Goal: Information Seeking & Learning: Learn about a topic

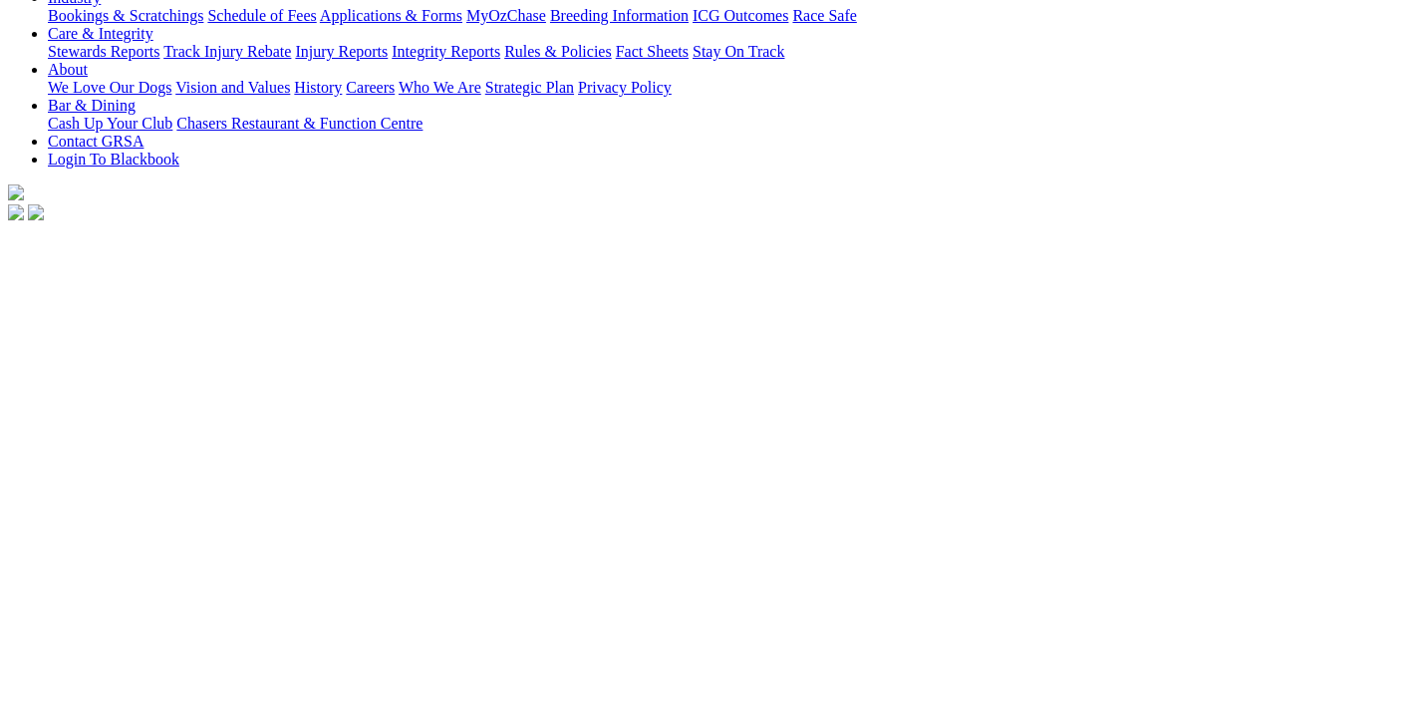
scroll to position [851, 0]
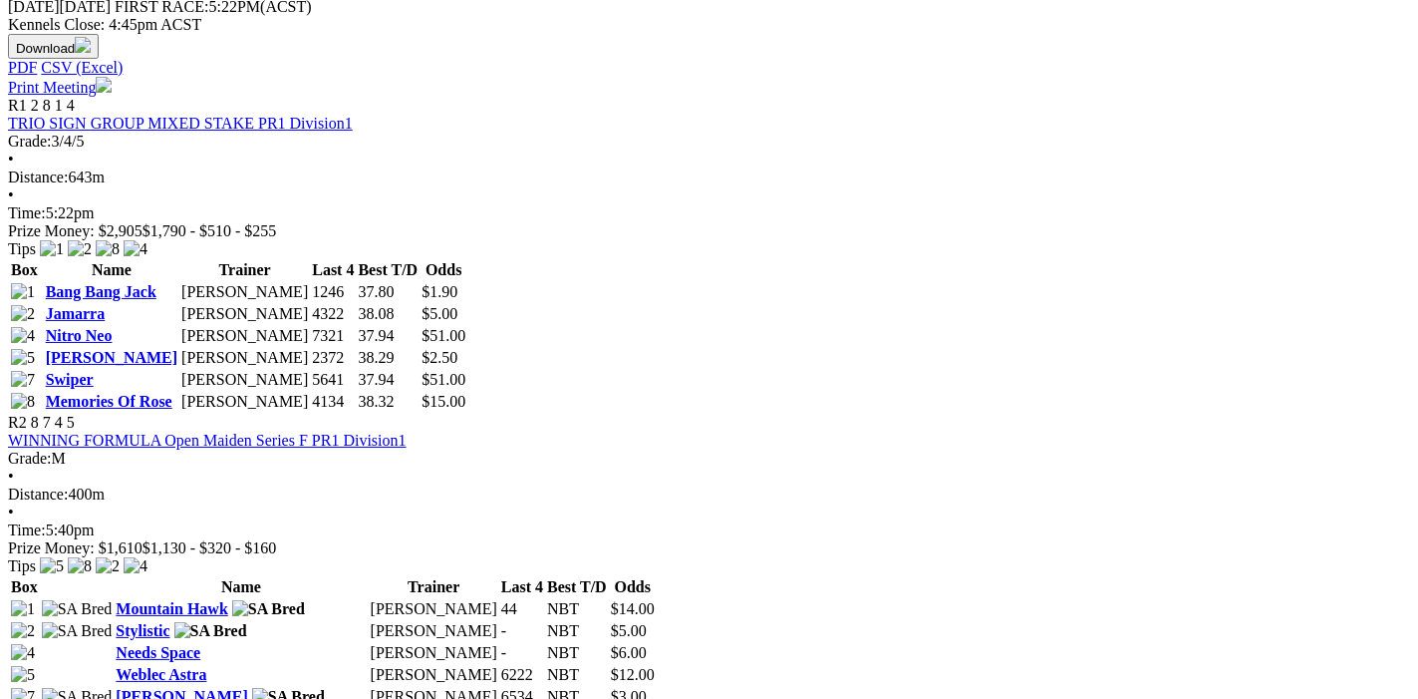
scroll to position [837, 0]
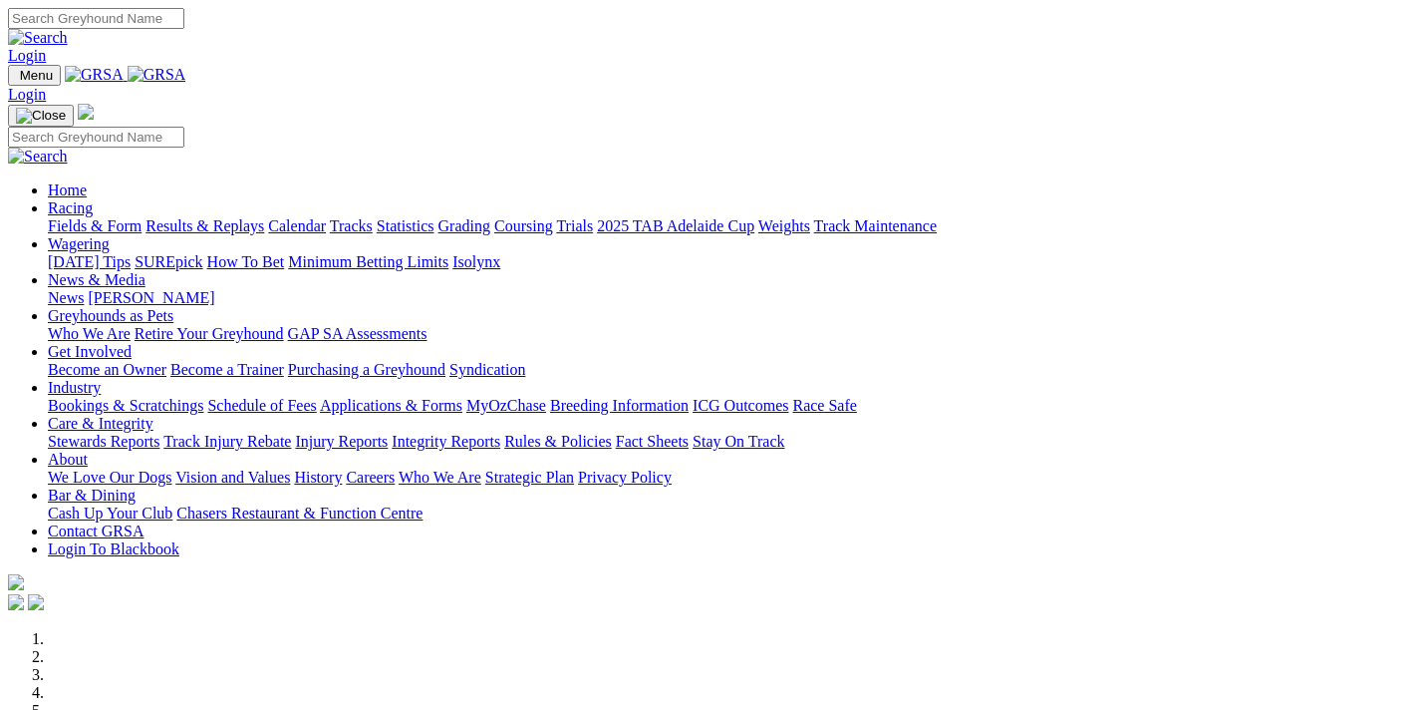
scroll to position [532, 0]
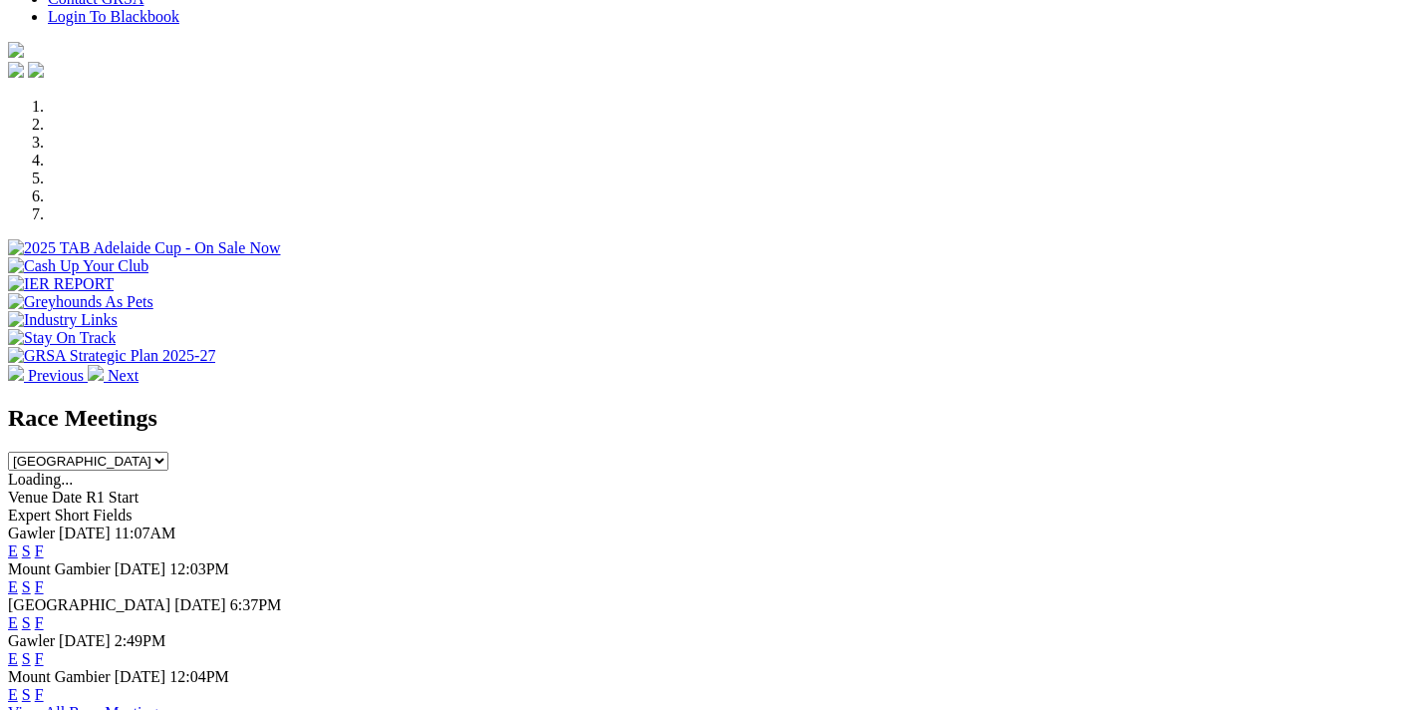
click at [44, 542] on link "F" at bounding box center [39, 550] width 9 height 17
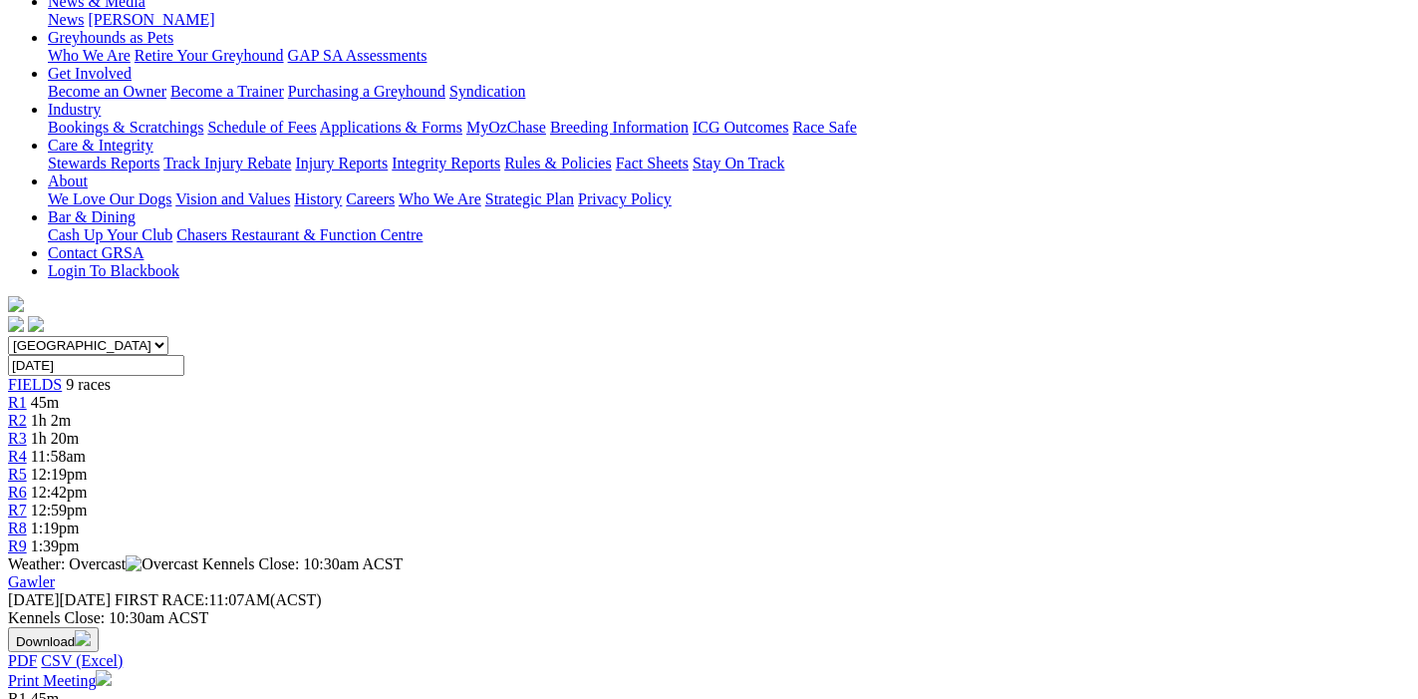
scroll to position [209, 0]
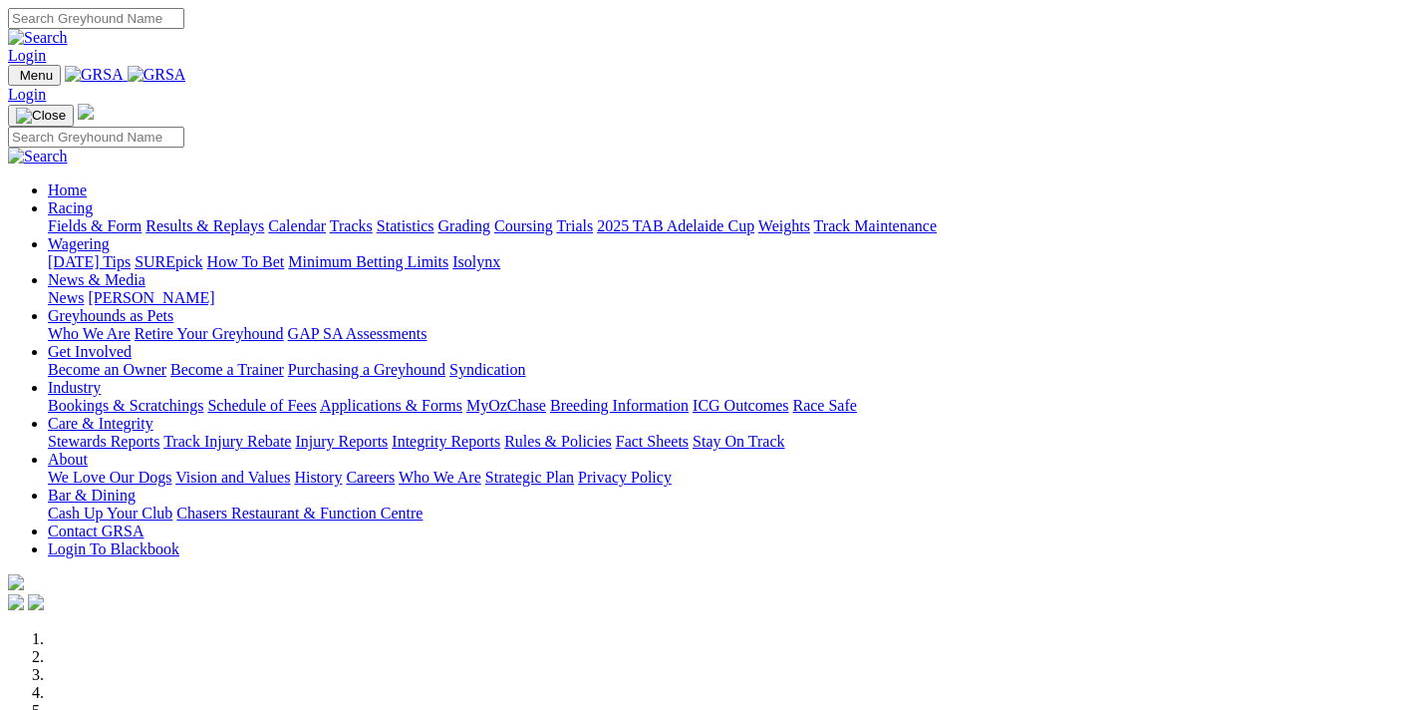
scroll to position [532, 0]
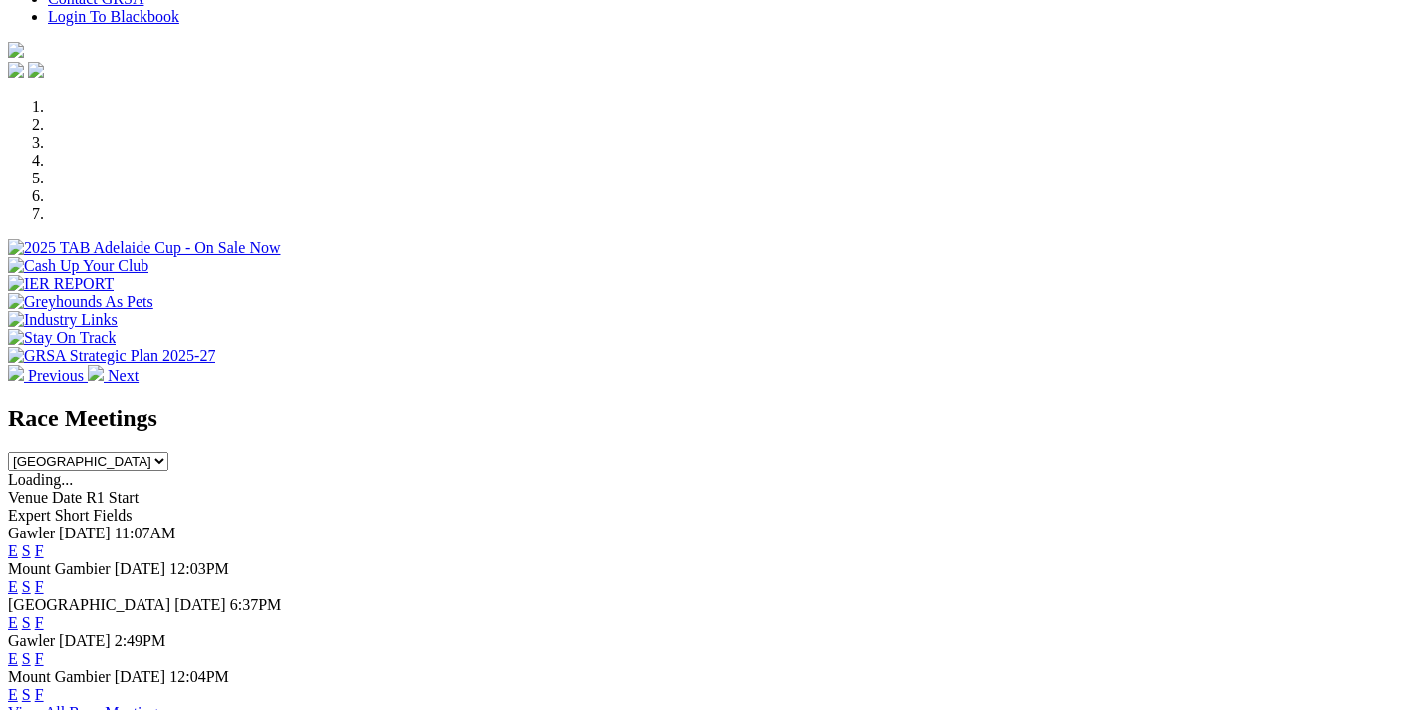
click at [44, 650] on link "F" at bounding box center [39, 658] width 9 height 17
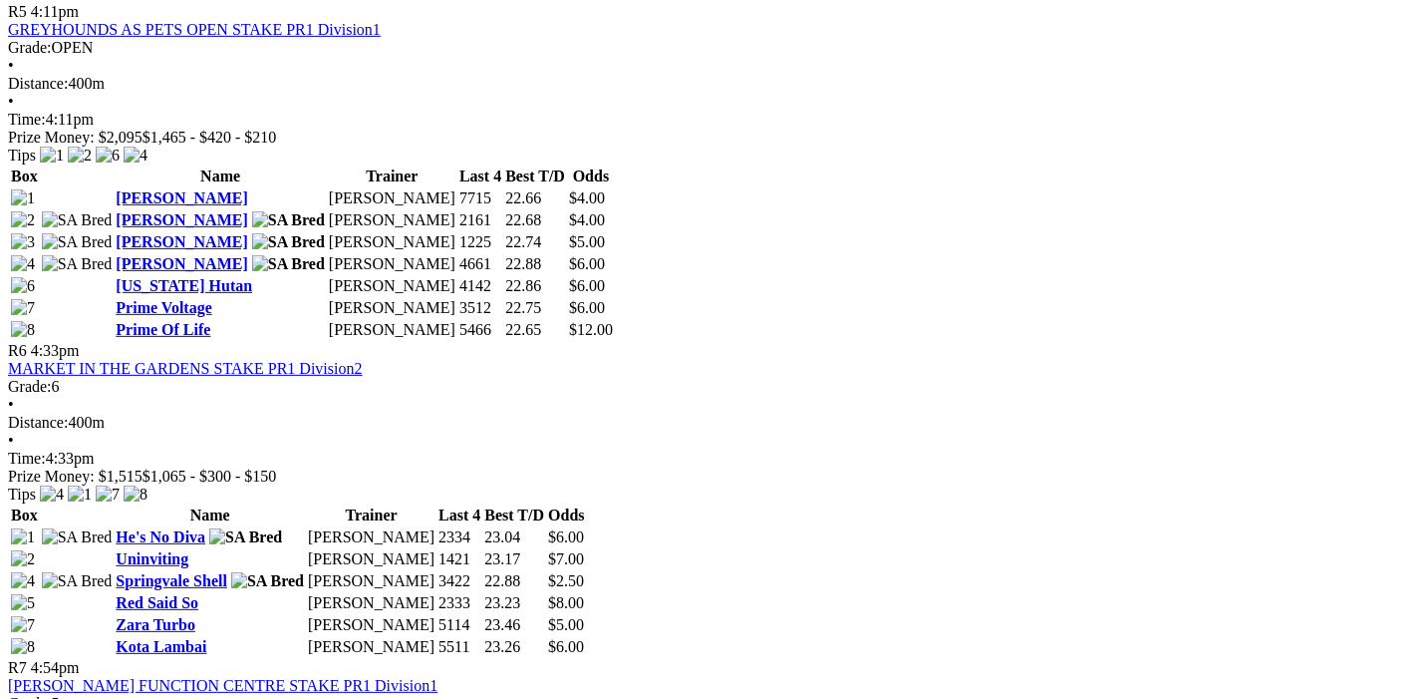
scroll to position [2618, 0]
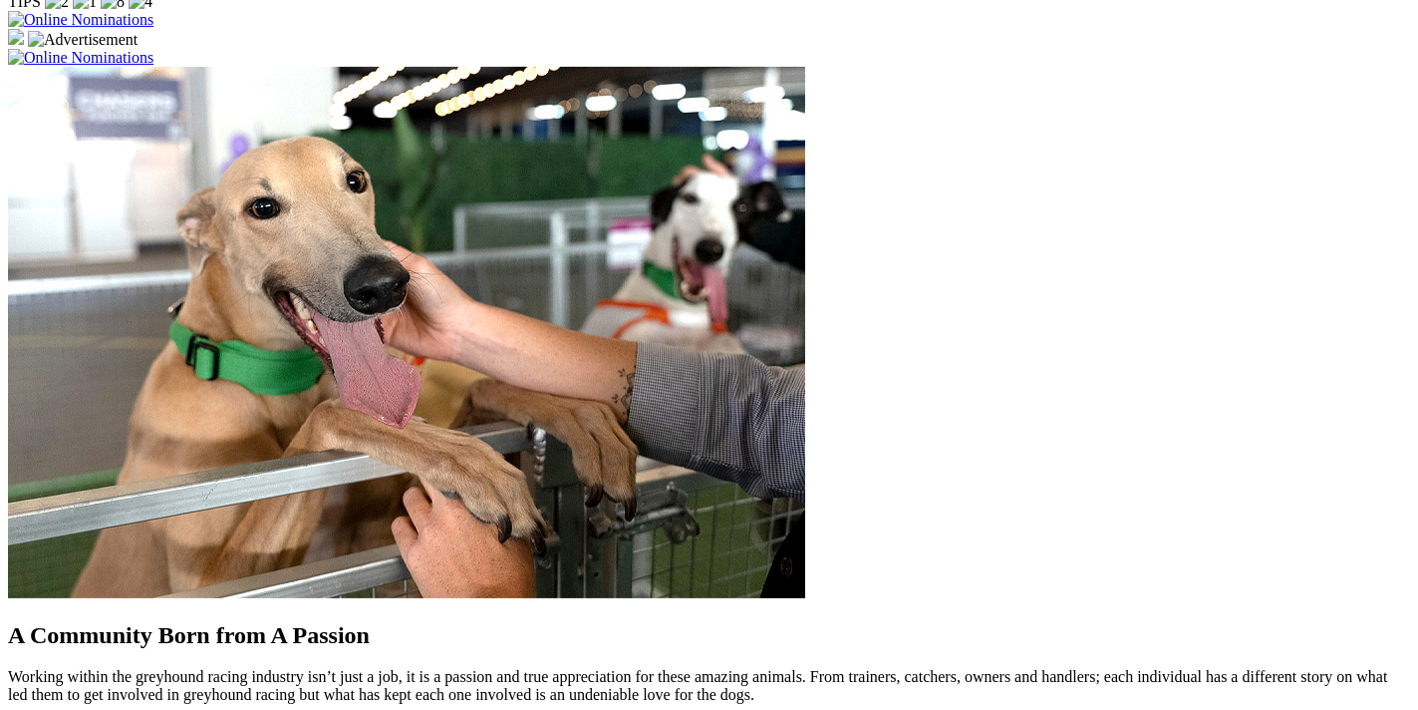
scroll to position [1597, 0]
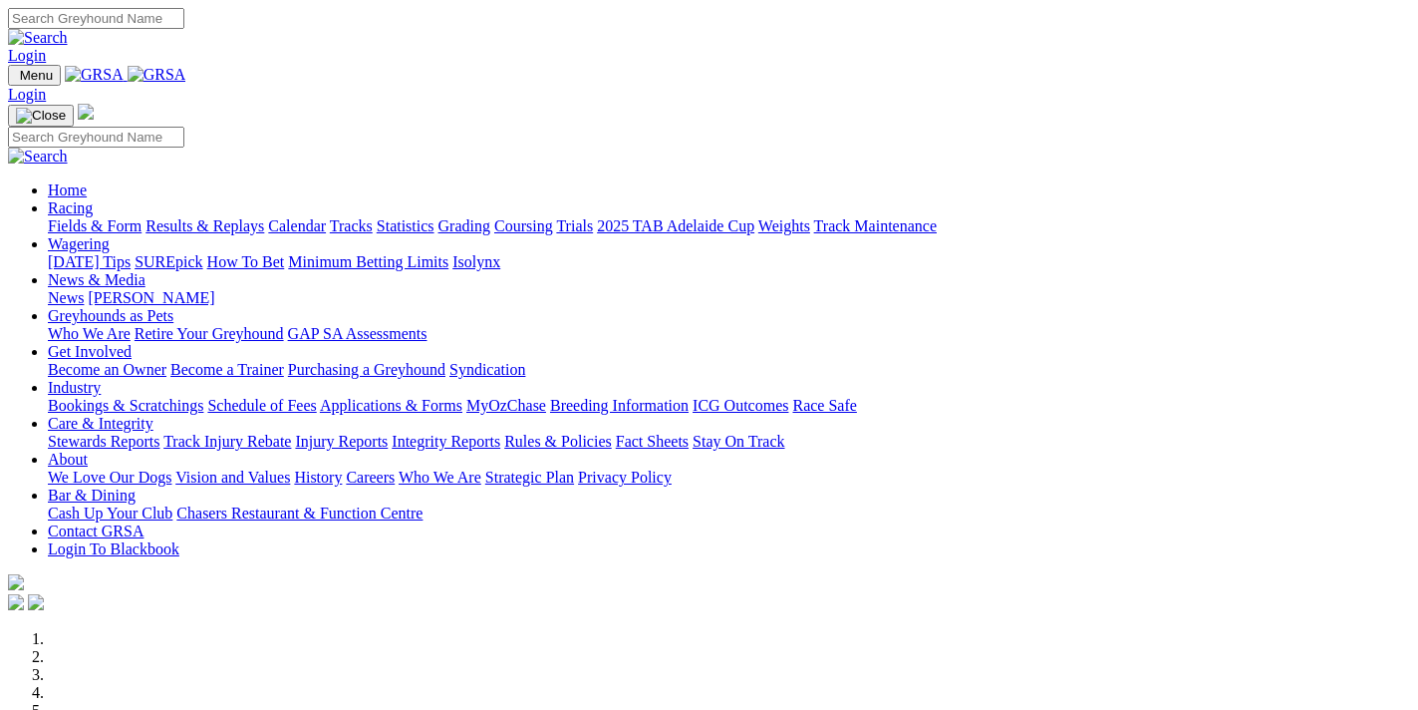
scroll to position [1597, 0]
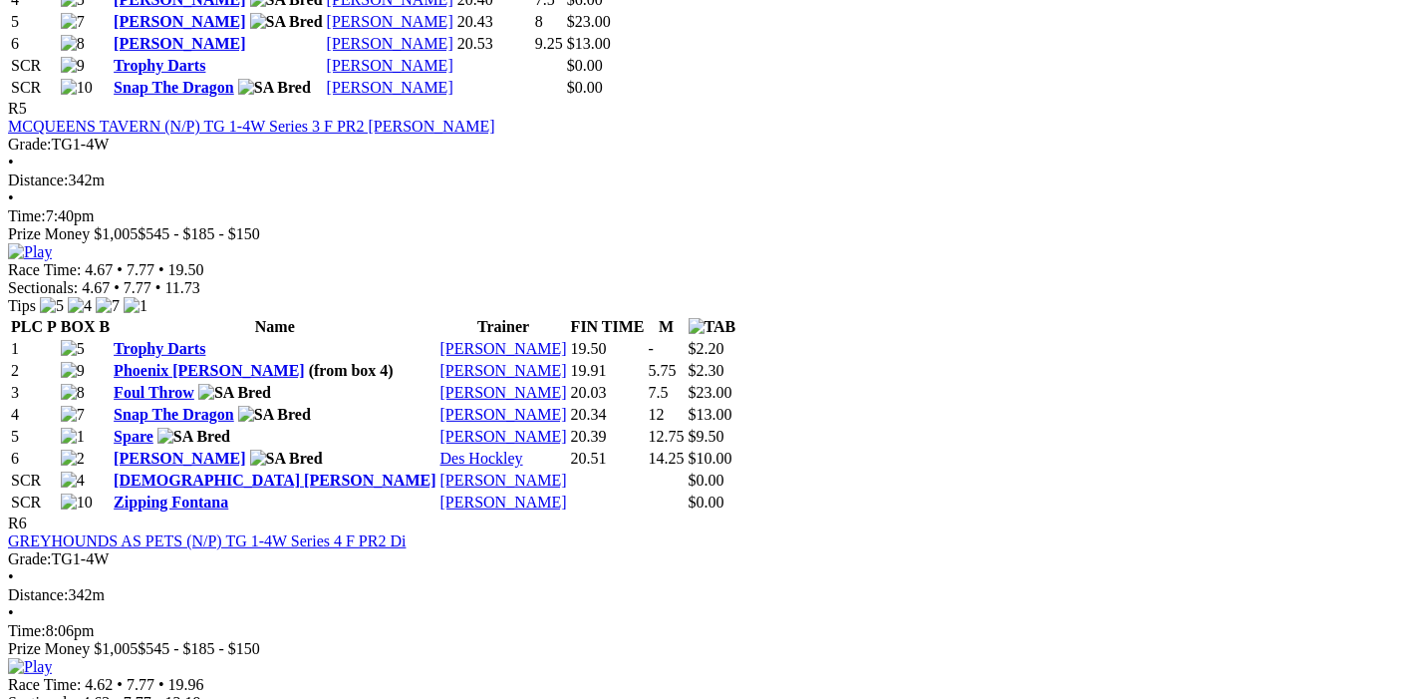
scroll to position [2723, 0]
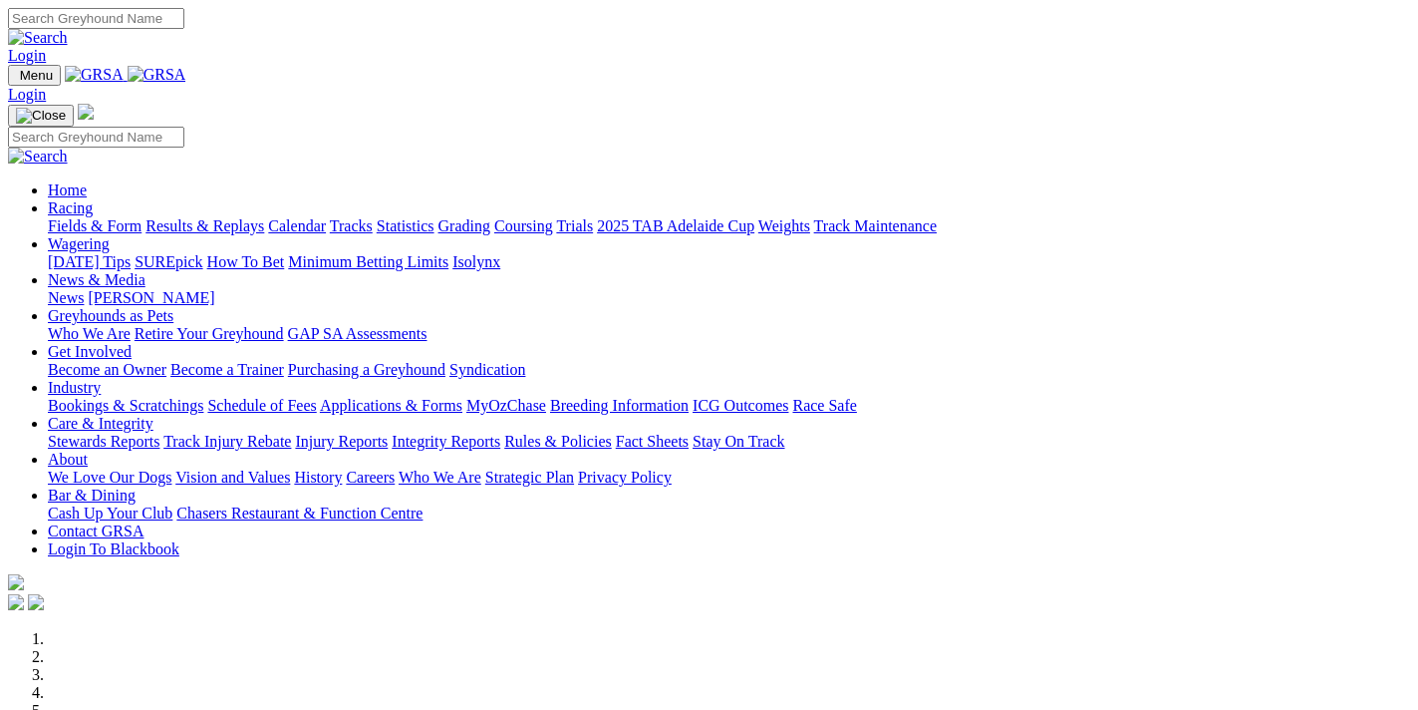
scroll to position [1597, 0]
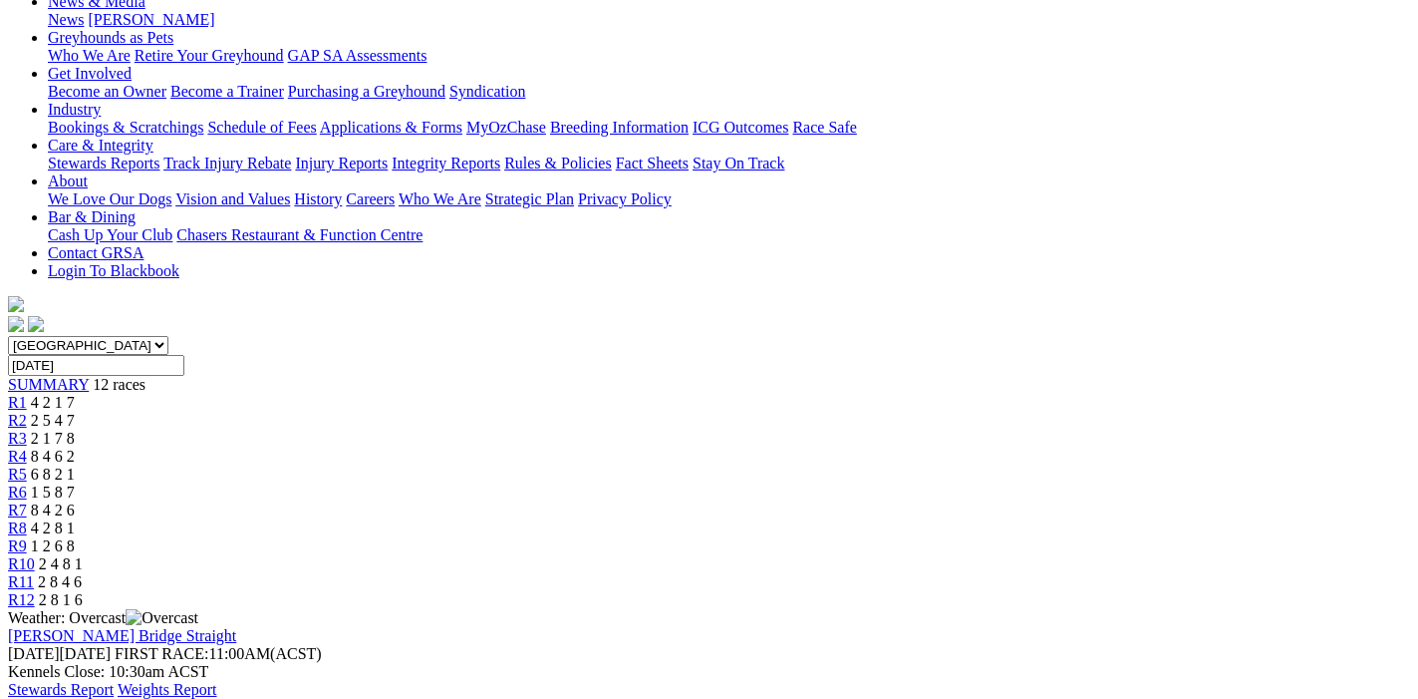
scroll to position [419, 0]
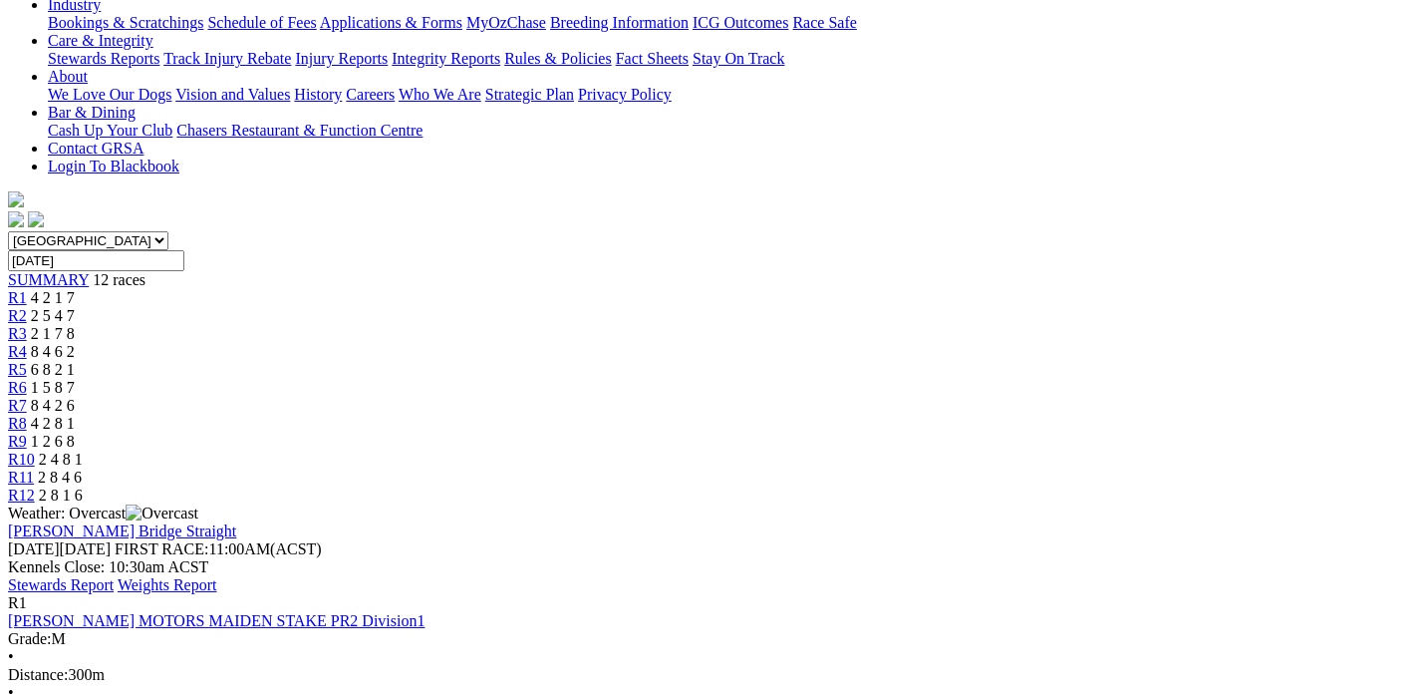
click at [114, 576] on link "Stewards Report" at bounding box center [61, 584] width 106 height 17
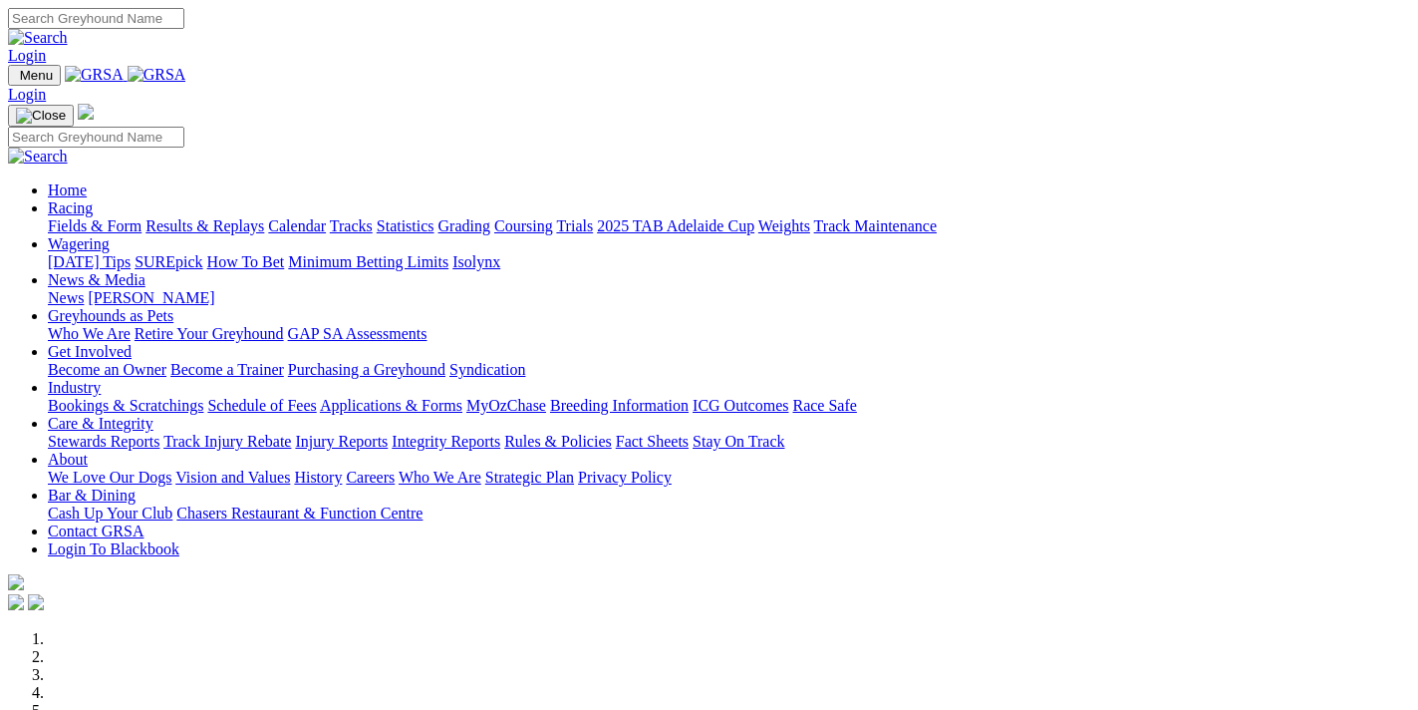
scroll to position [1597, 0]
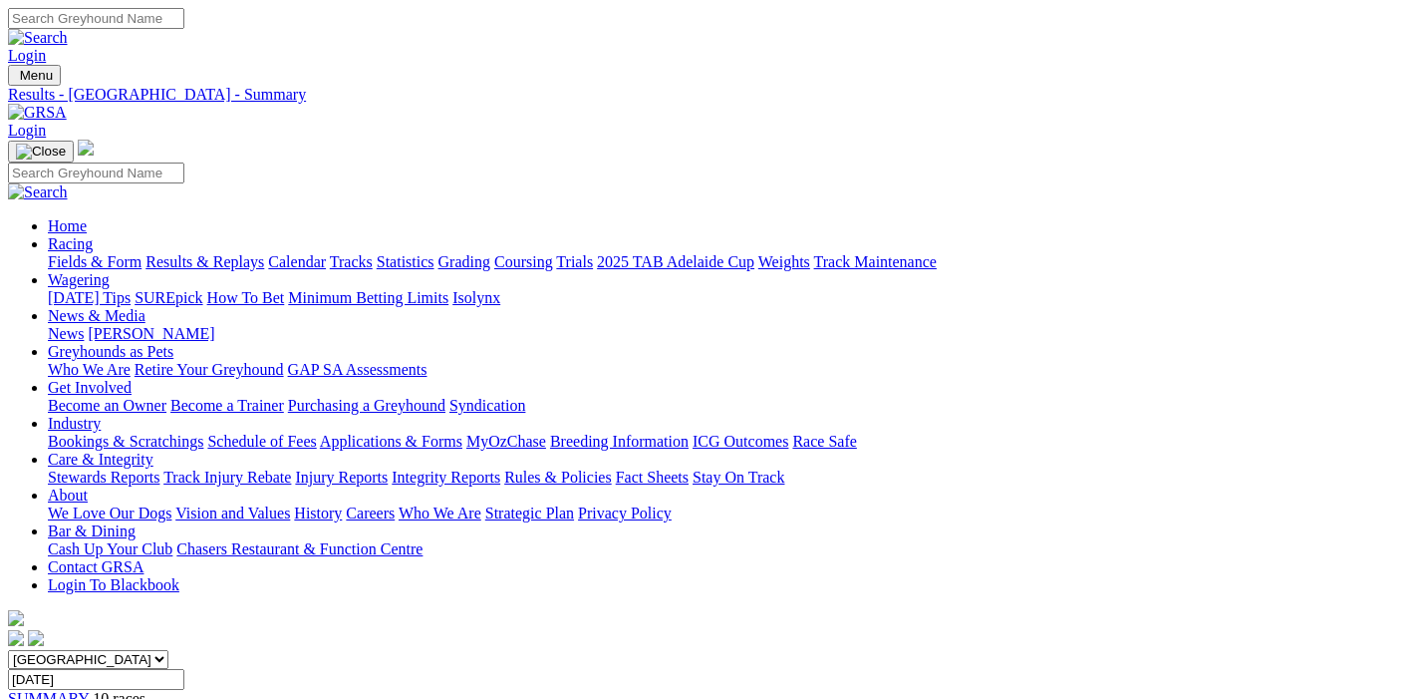
scroll to position [105, 0]
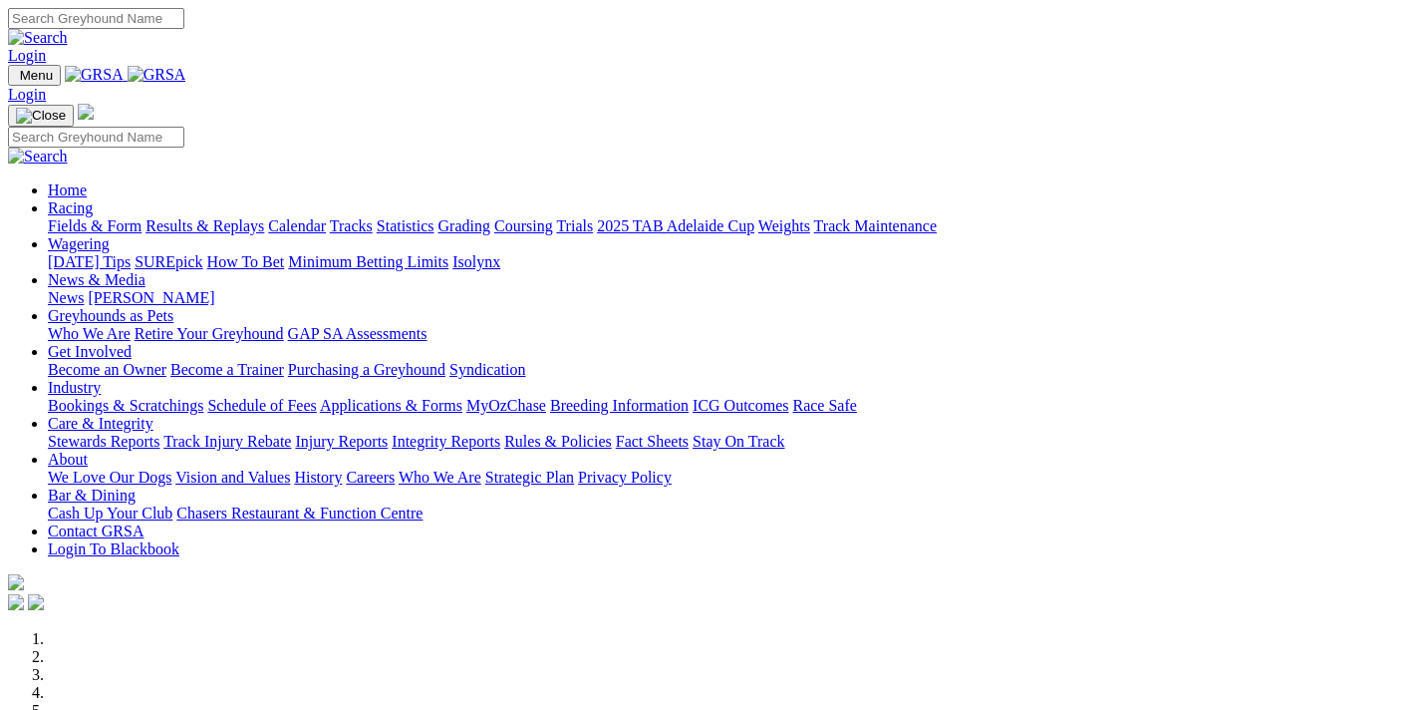
scroll to position [1597, 0]
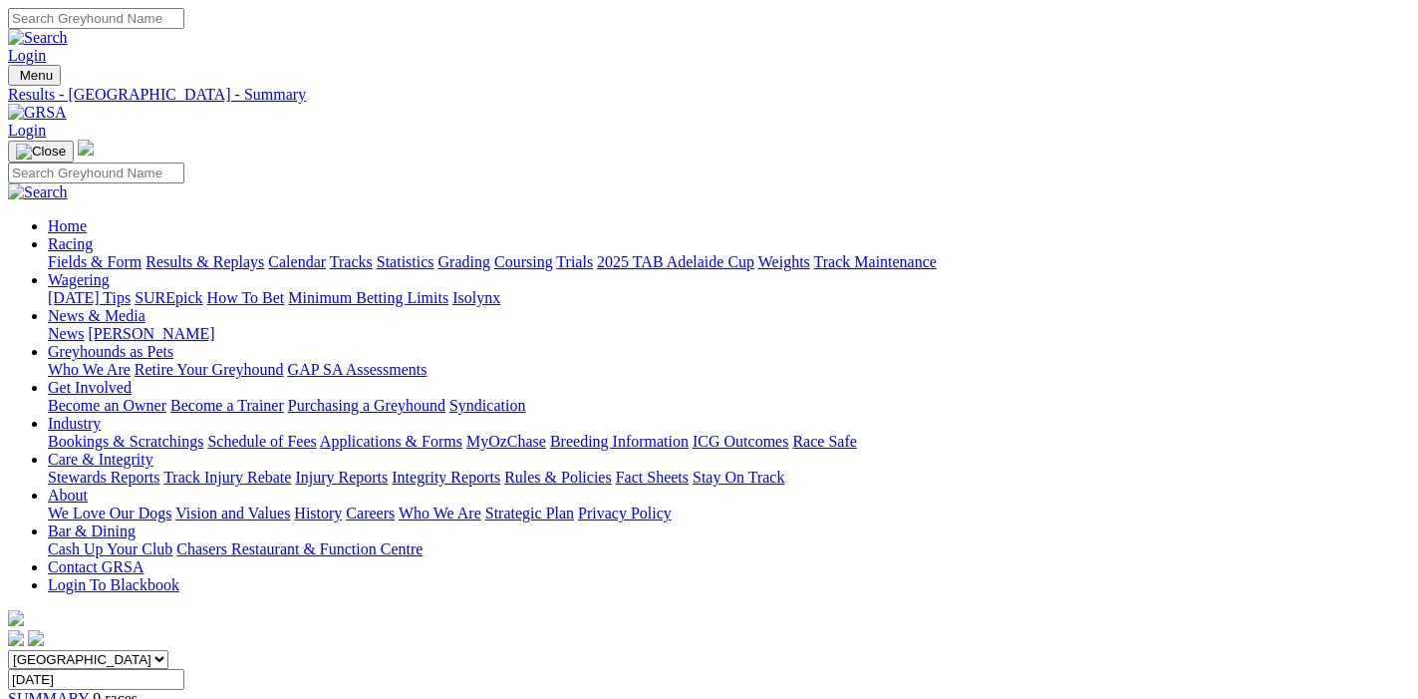
scroll to position [209, 0]
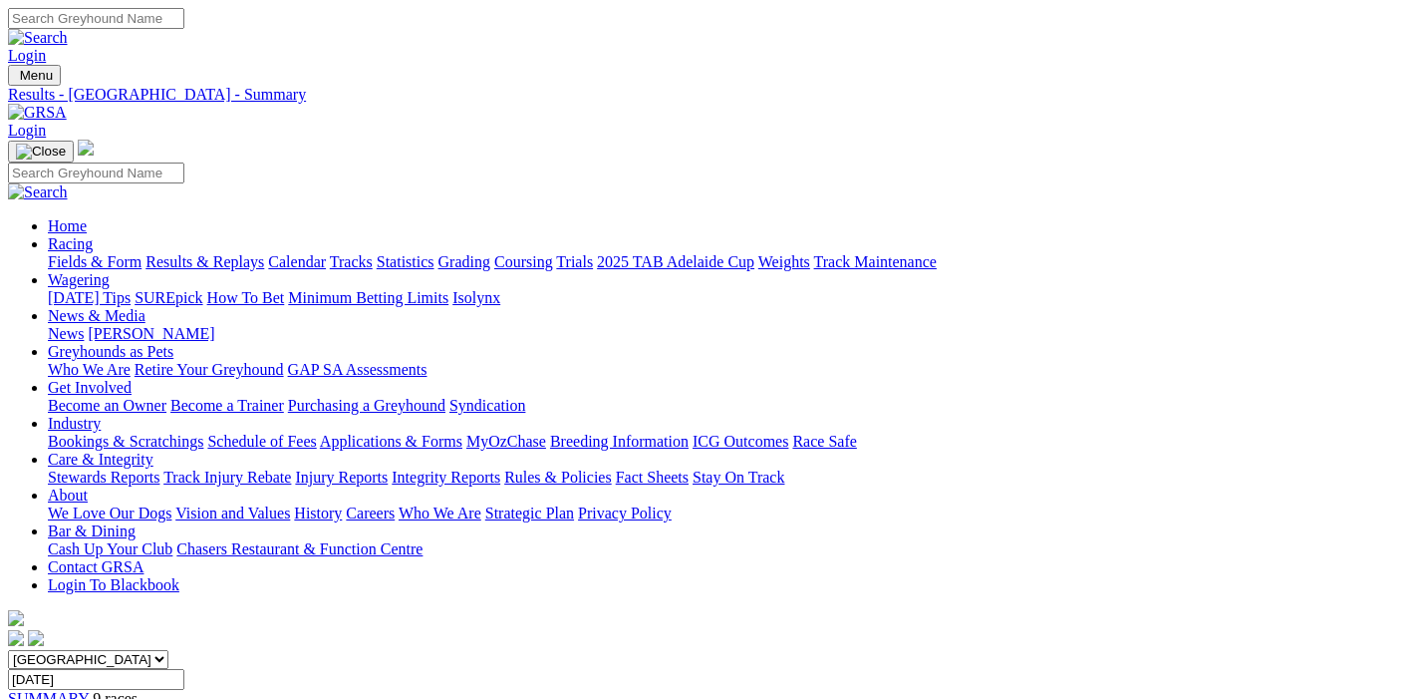
scroll to position [209, 0]
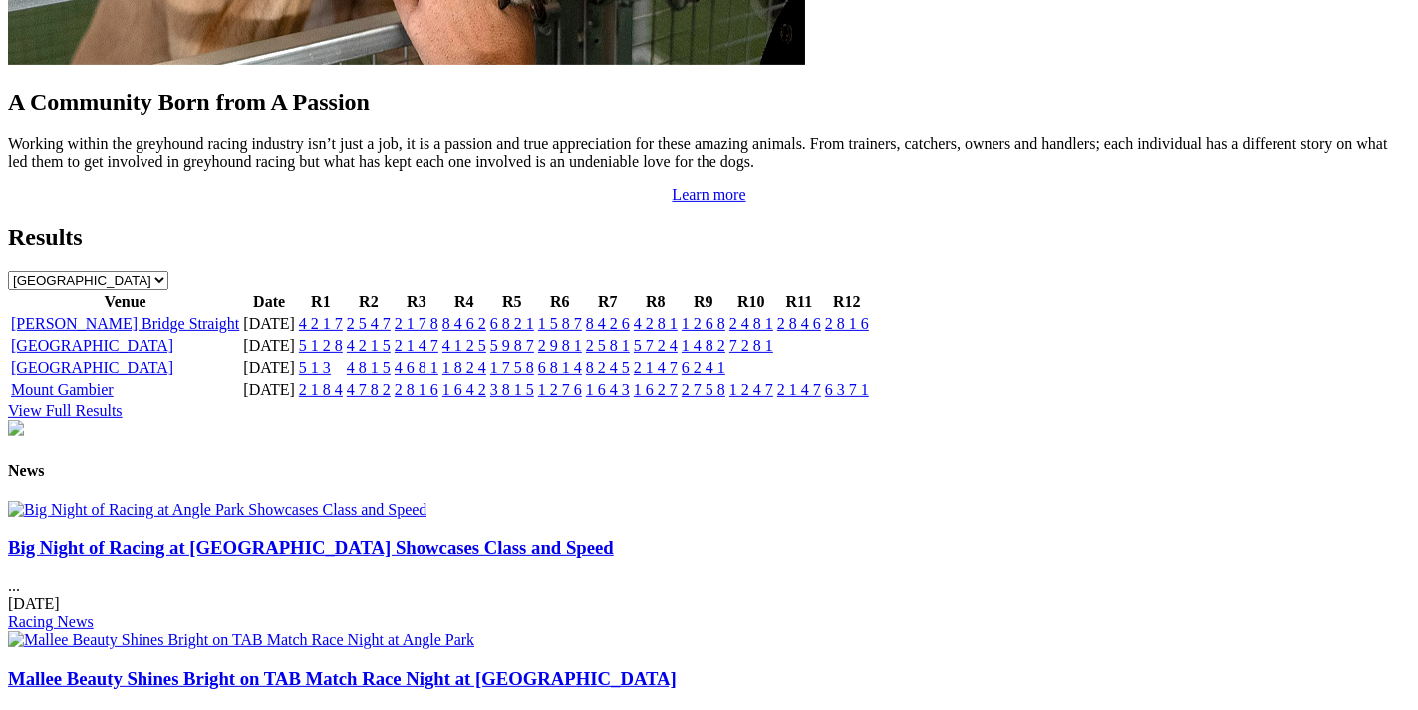
scroll to position [1597, 0]
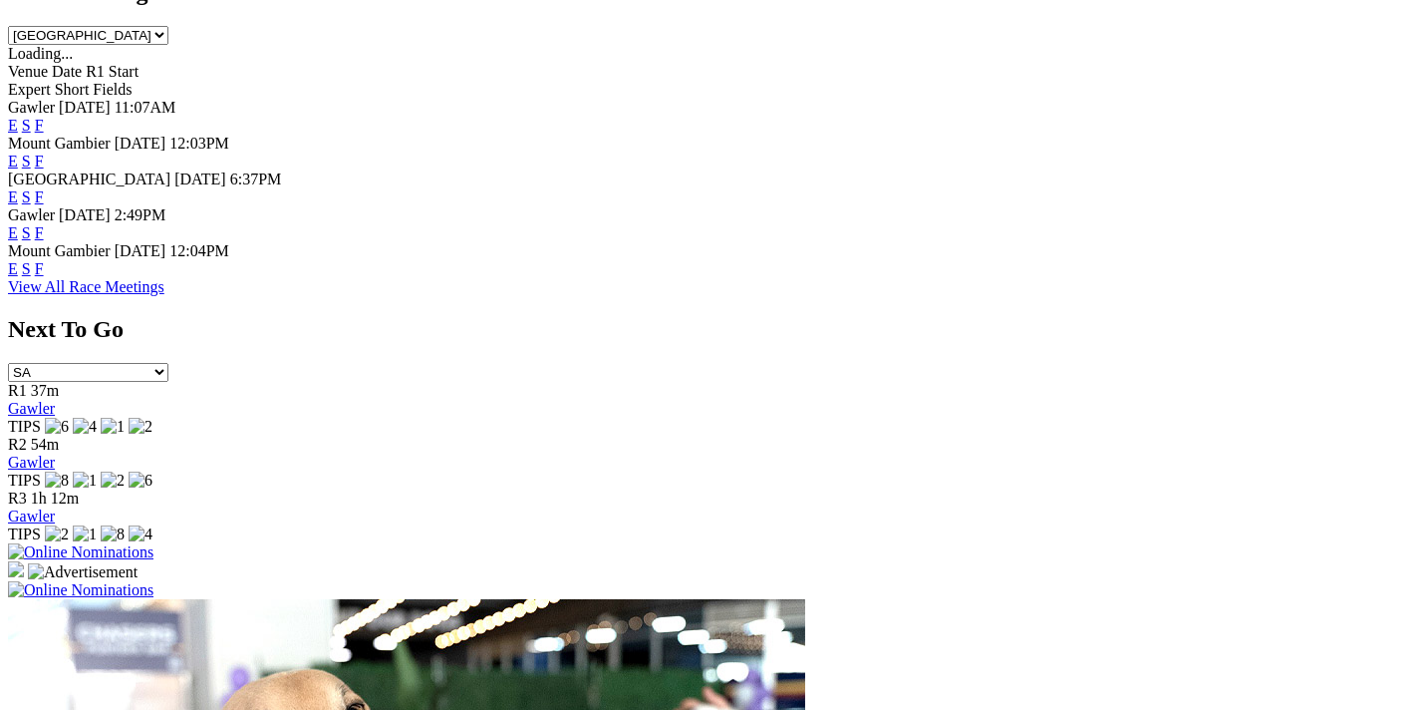
scroll to position [639, 0]
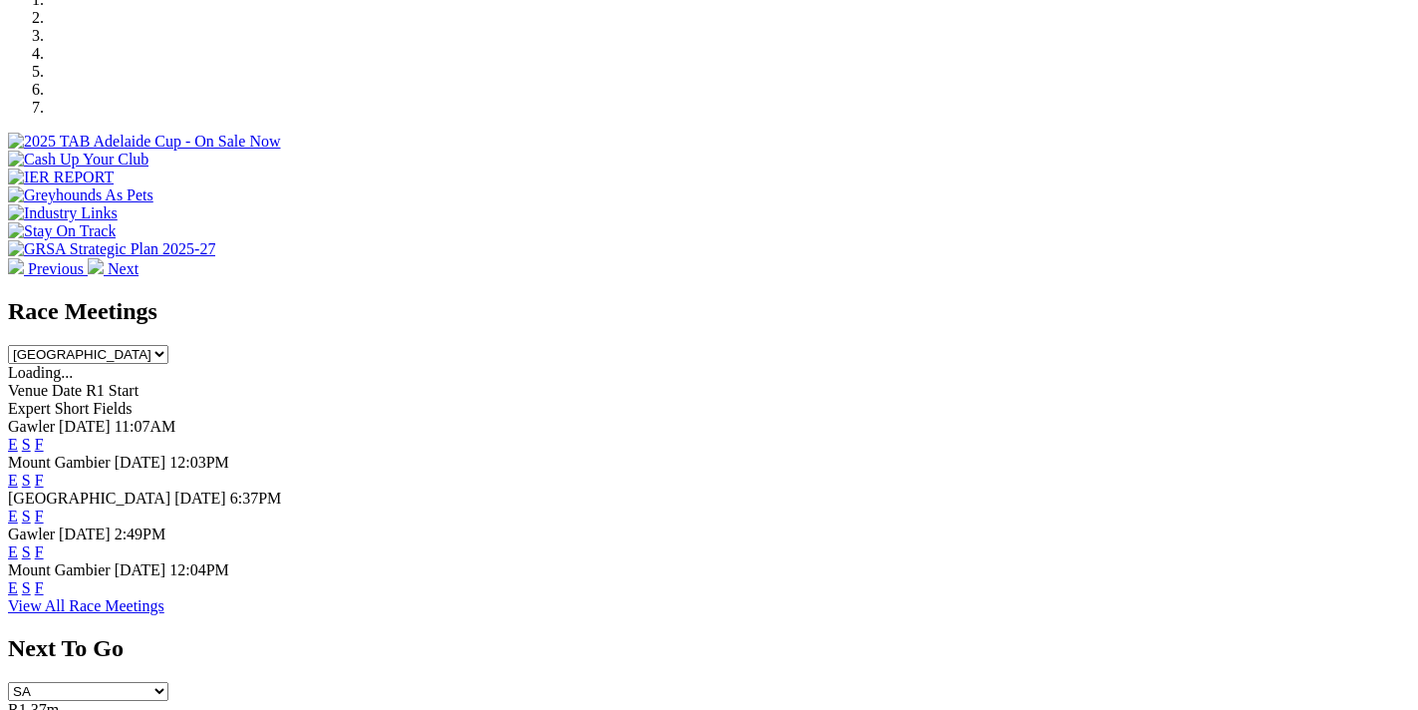
click at [44, 507] on link "F" at bounding box center [39, 515] width 9 height 17
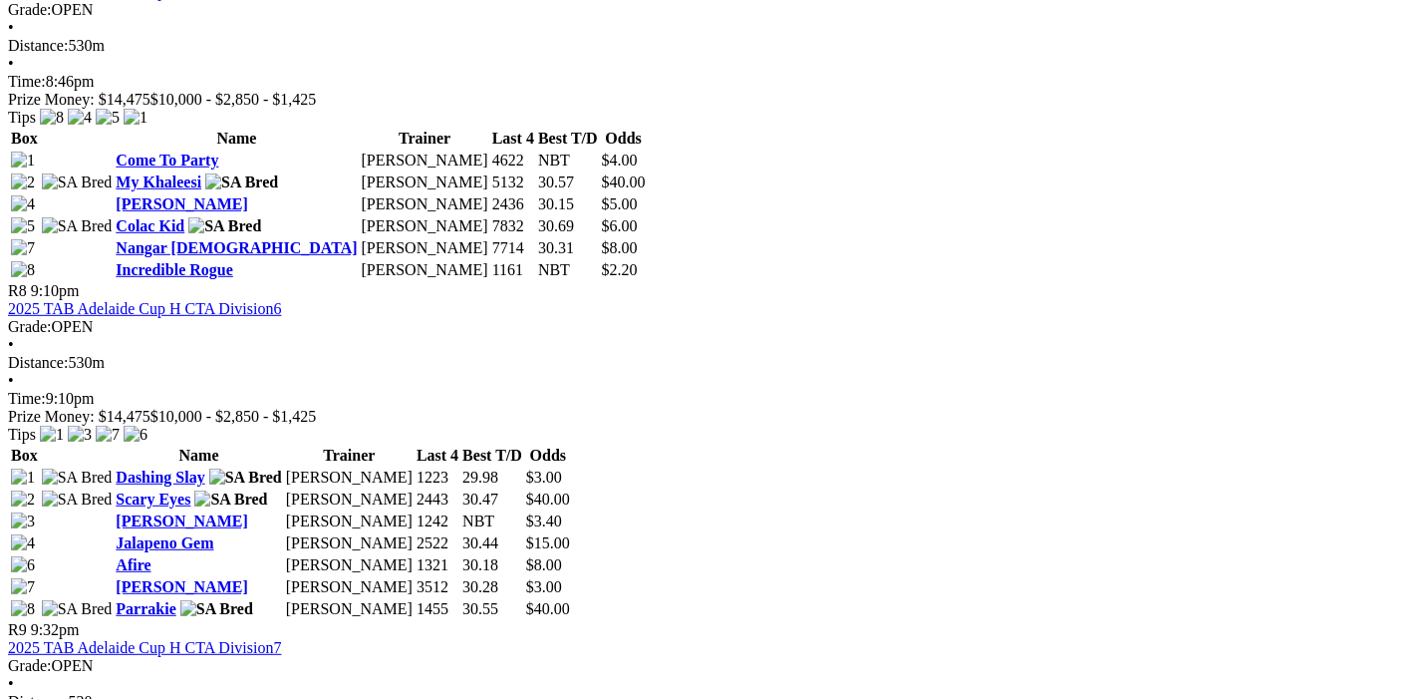
scroll to position [2723, 0]
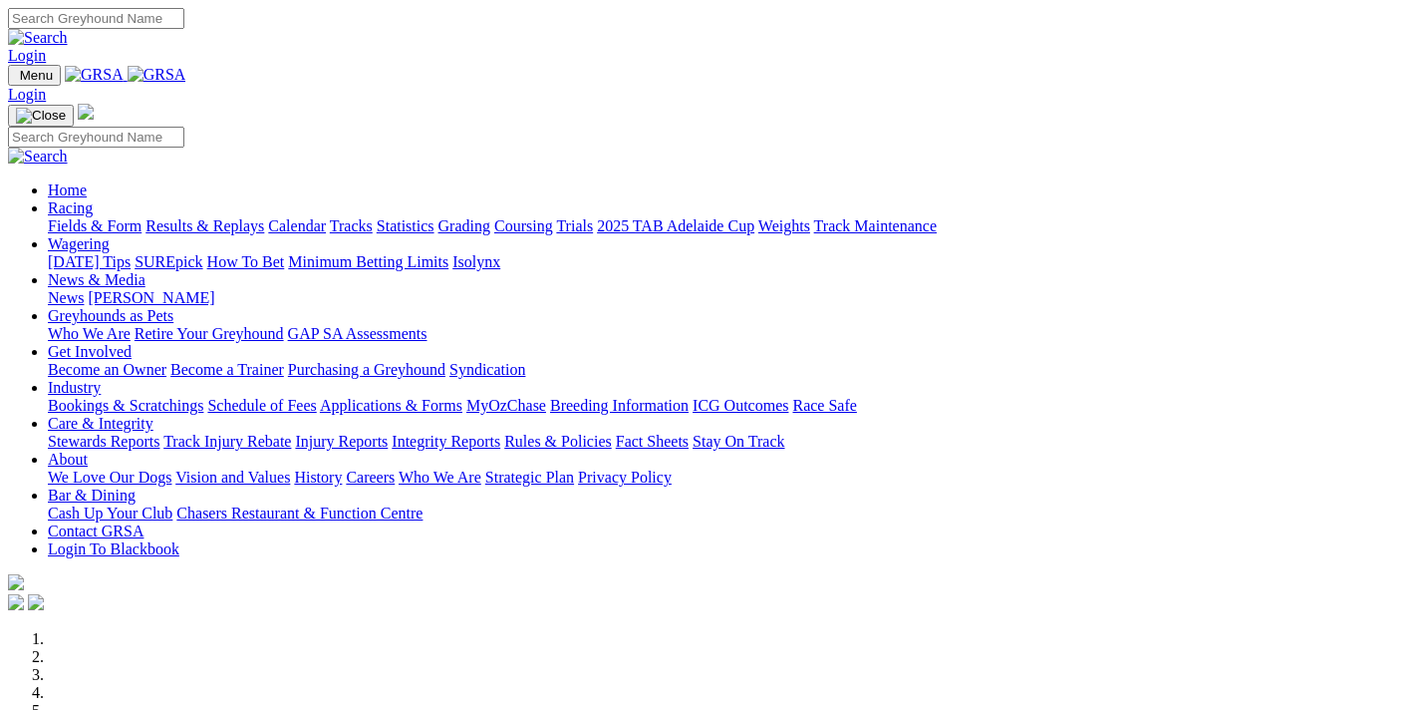
scroll to position [639, 0]
